Goal: Submit feedback/report problem: Submit feedback/report problem

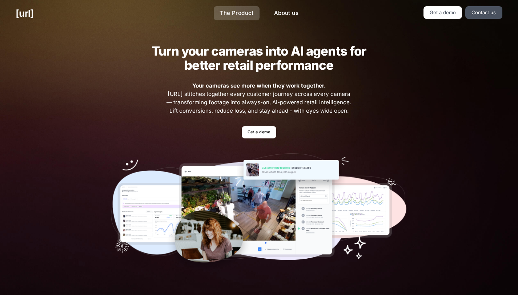
click at [252, 15] on link "The Product" at bounding box center [237, 13] width 46 height 14
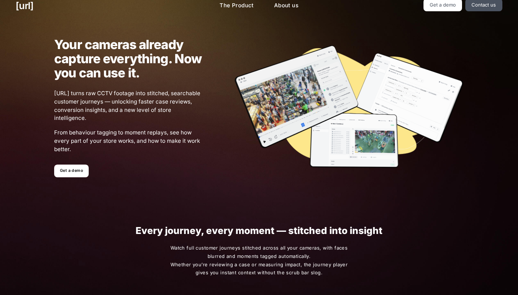
scroll to position [4, 0]
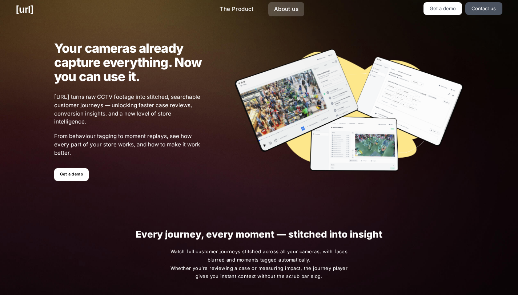
click at [279, 10] on link "About us" at bounding box center [286, 9] width 36 height 14
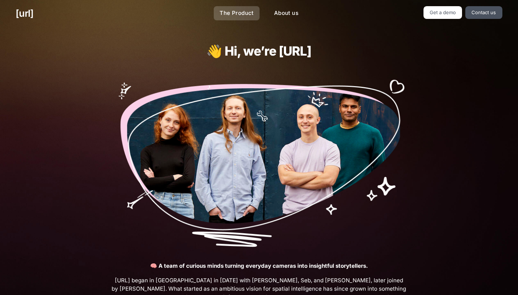
click at [242, 11] on link "The Product" at bounding box center [237, 13] width 46 height 14
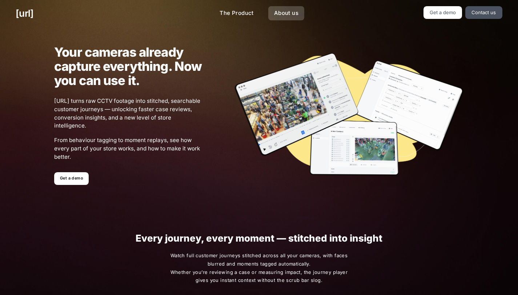
click at [287, 13] on link "About us" at bounding box center [286, 13] width 36 height 14
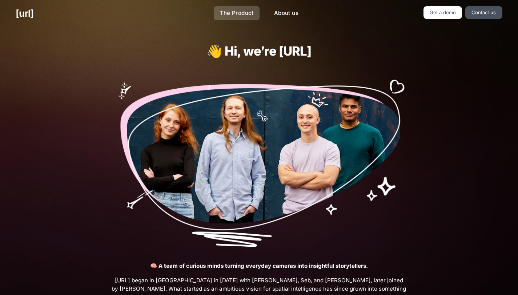
click at [241, 15] on link "The Product" at bounding box center [237, 13] width 46 height 14
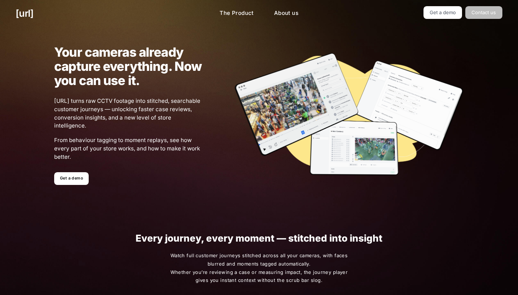
click at [482, 14] on link "Contact us" at bounding box center [484, 12] width 37 height 13
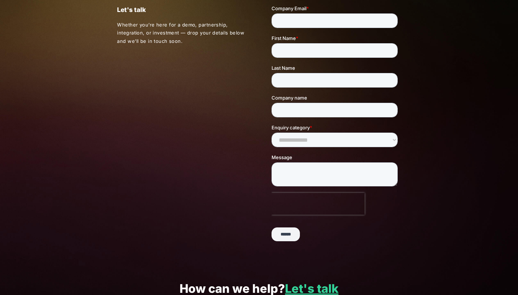
scroll to position [46, 0]
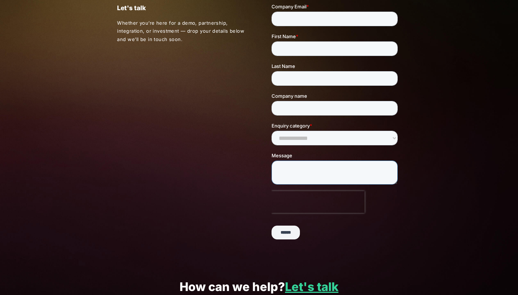
click at [307, 172] on textarea "Message" at bounding box center [335, 173] width 126 height 24
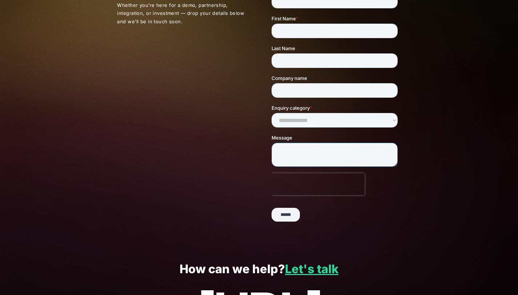
scroll to position [0, 0]
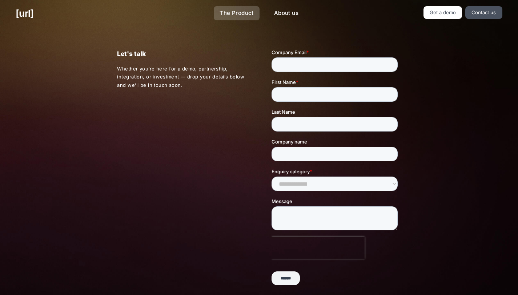
click at [243, 15] on link "The Product" at bounding box center [237, 13] width 46 height 14
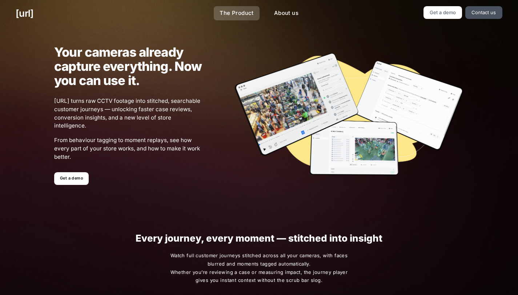
click at [246, 12] on link "The Product" at bounding box center [237, 13] width 46 height 14
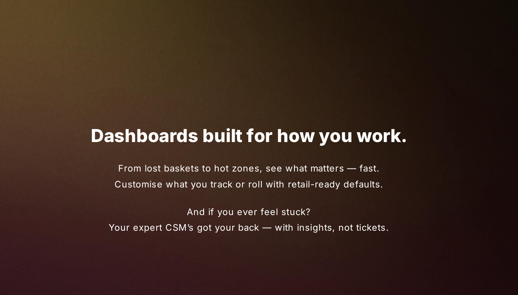
scroll to position [806, 0]
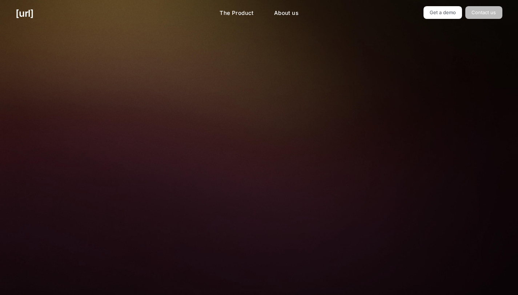
click at [492, 11] on link "Contact us" at bounding box center [484, 12] width 37 height 13
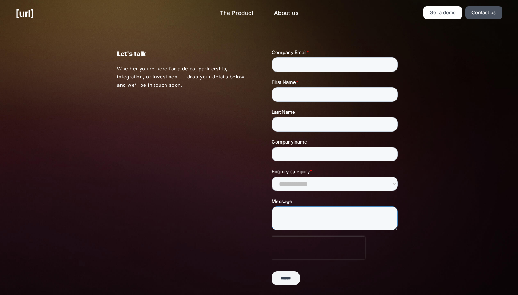
click at [319, 214] on textarea "Message" at bounding box center [335, 219] width 126 height 24
paste textarea "**********"
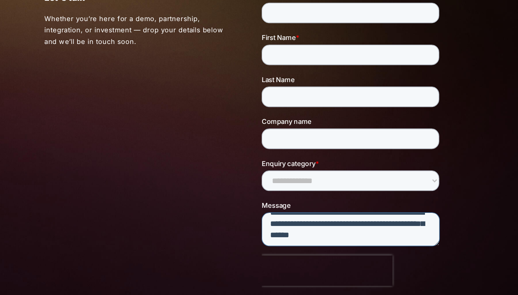
type textarea "**********"
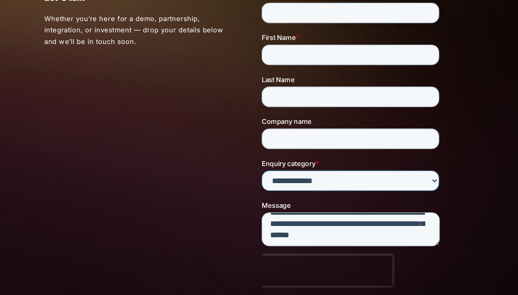
click at [303, 124] on select "**********" at bounding box center [325, 126] width 126 height 15
